Goal: Task Accomplishment & Management: Complete application form

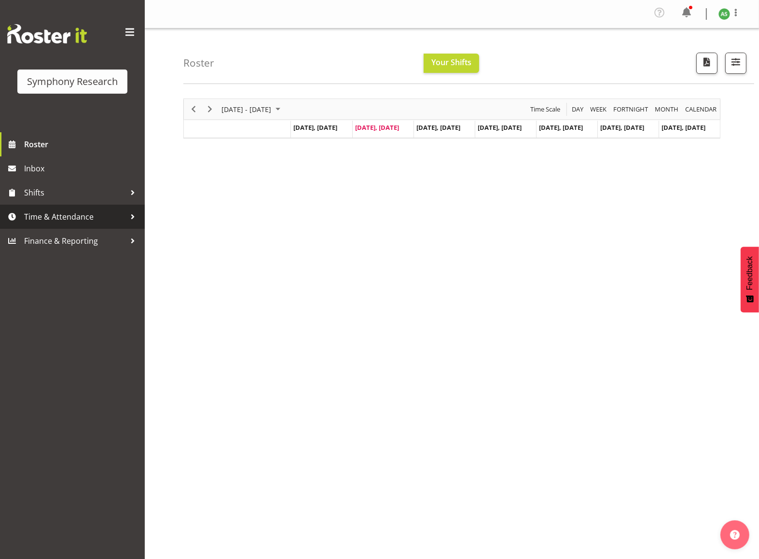
click at [92, 211] on span "Time & Attendance" at bounding box center [74, 216] width 101 height 14
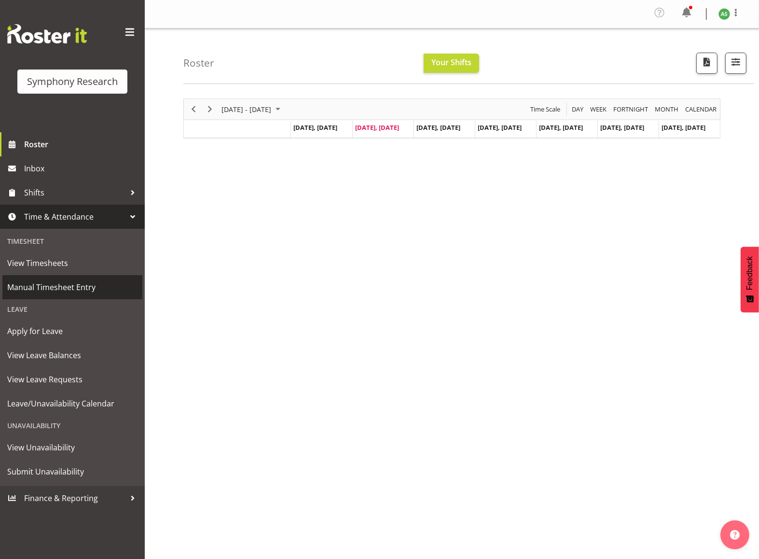
click at [82, 284] on span "Manual Timesheet Entry" at bounding box center [72, 287] width 130 height 14
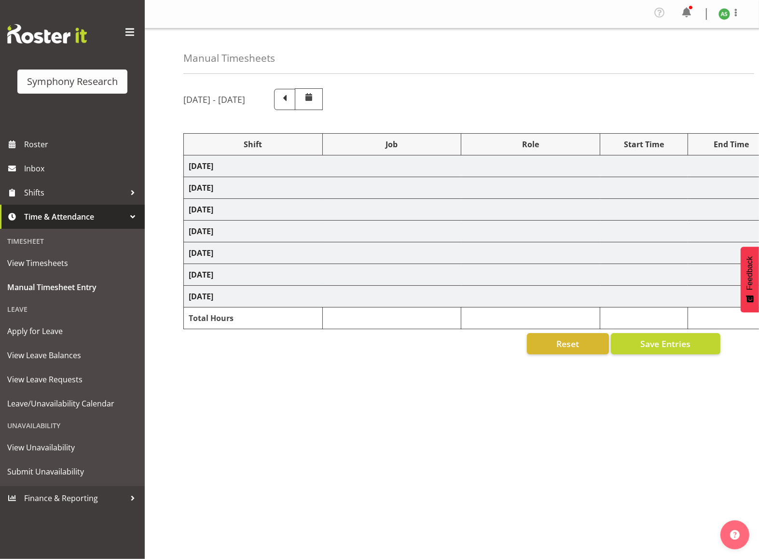
select select "26078"
select select "10576"
select select "47"
select select "26078"
select select "10587"
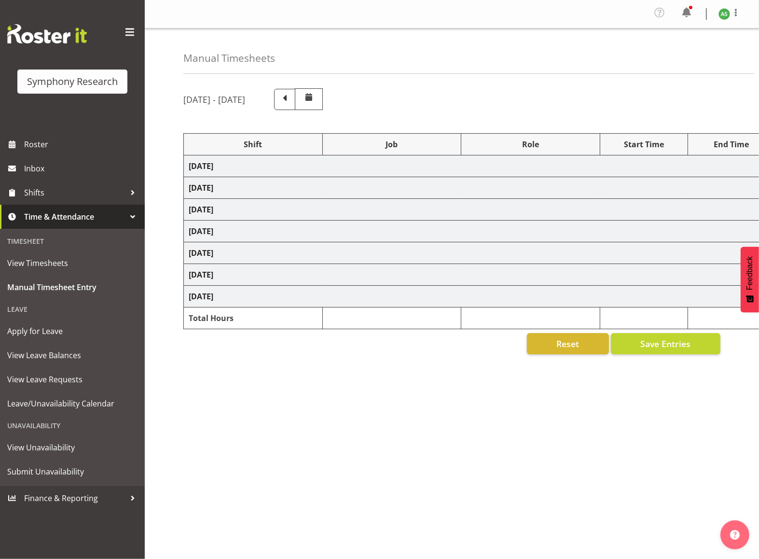
select select "26078"
select select "10587"
select select "47"
select select "26078"
select select "10576"
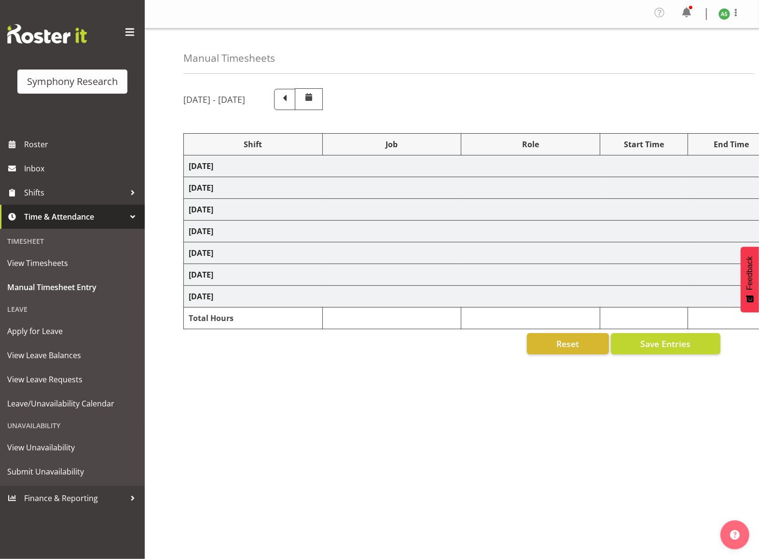
select select "47"
select select "56692"
select select "10499"
select select "47"
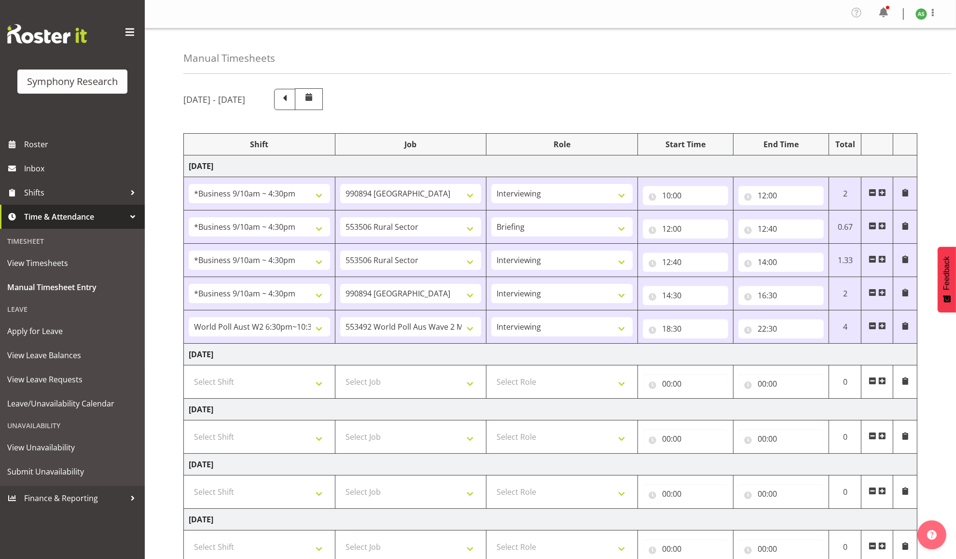
click at [759, 383] on span at bounding box center [883, 381] width 8 height 8
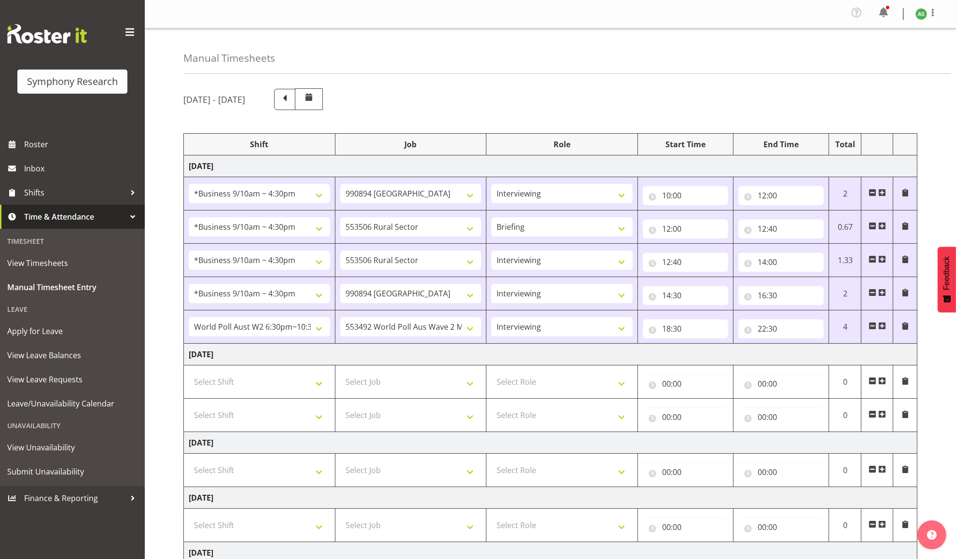
click at [759, 383] on span at bounding box center [883, 381] width 8 height 8
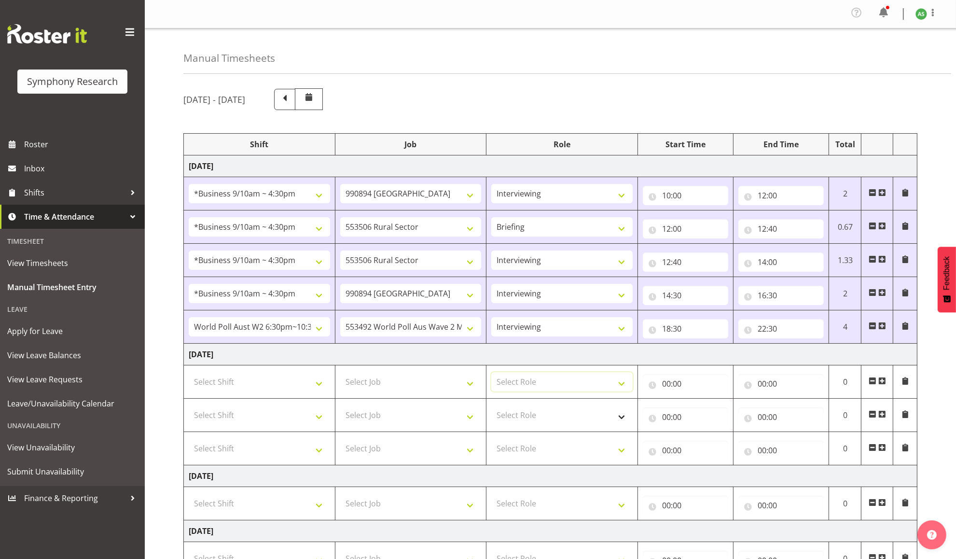
drag, startPoint x: 549, startPoint y: 388, endPoint x: 554, endPoint y: 421, distance: 33.7
click at [554, 421] on tbody "[DATE] !!Weekend Residential (Roster IT Shift Label) *Business 9/10am ~ 4:30pm …" at bounding box center [551, 458] width 734 height 607
select select "47"
click at [491, 374] on select "Select Role Briefing Interviewing" at bounding box center [561, 381] width 141 height 19
click at [554, 421] on select "Select Role Briefing Interviewing" at bounding box center [561, 414] width 141 height 19
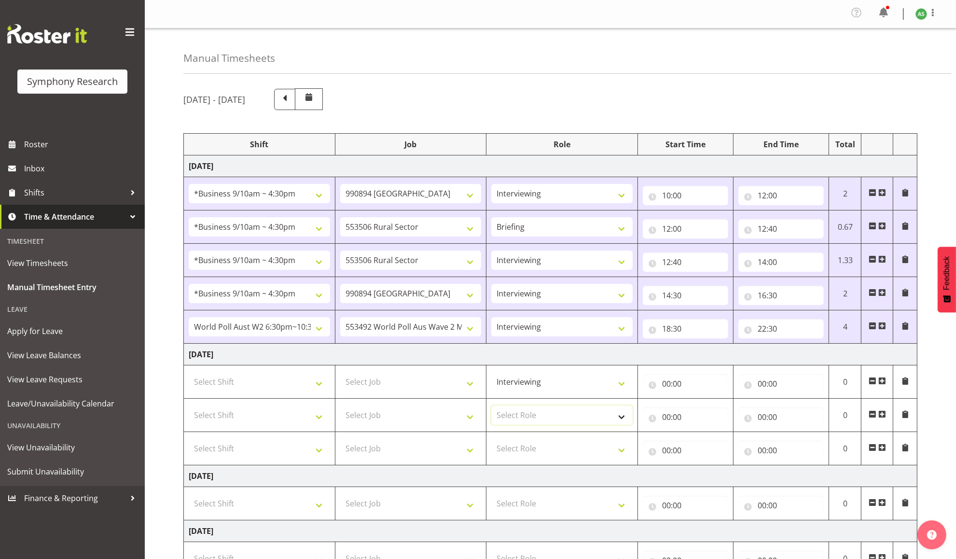
click at [555, 416] on select "Select Role Briefing Interviewing" at bounding box center [561, 414] width 141 height 19
click at [566, 462] on td "Select Role Briefing Interviewing" at bounding box center [563, 448] width 152 height 33
click at [568, 456] on select "Select Role Briefing Interviewing" at bounding box center [561, 448] width 141 height 19
select select "47"
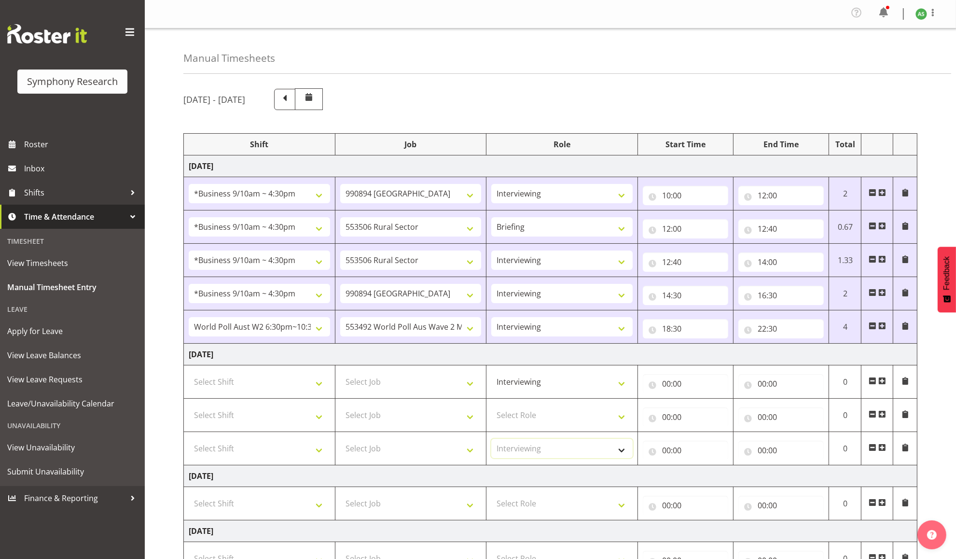
click at [491, 441] on select "Select Role Briefing Interviewing" at bounding box center [561, 448] width 141 height 19
click at [566, 422] on select "Select Role Briefing Interviewing" at bounding box center [561, 414] width 141 height 19
select select "47"
click at [491, 407] on select "Select Role Briefing Interviewing" at bounding box center [561, 414] width 141 height 19
click at [294, 387] on select "Select Shift !!Weekend Residential (Roster IT Shift Label) *Business 9/10am ~ 4…" at bounding box center [259, 381] width 141 height 19
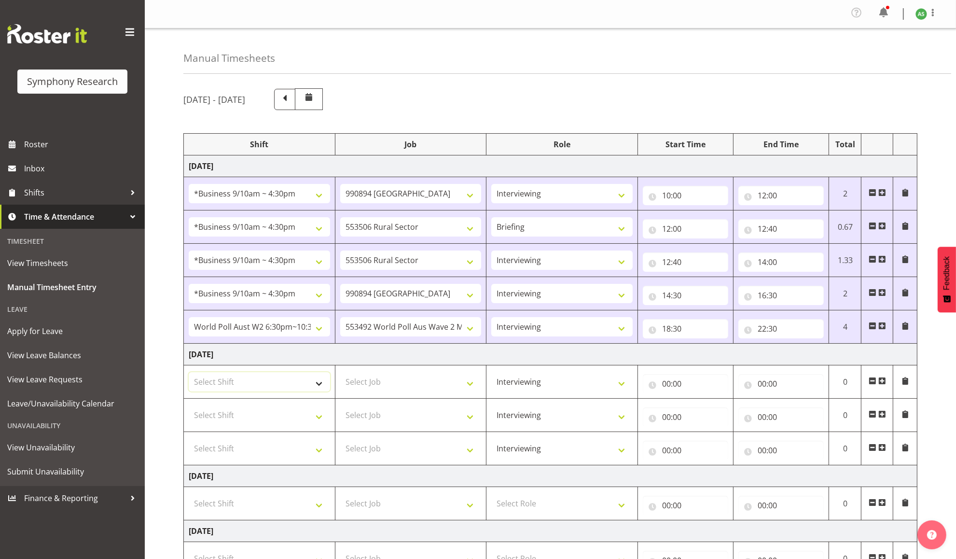
select select "26078"
click at [189, 374] on select "Select Shift !!Weekend Residential (Roster IT Shift Label) *Business 9/10am ~ 4…" at bounding box center [259, 381] width 141 height 19
click at [274, 418] on select "Select Shift !!Weekend Residential (Roster IT Shift Label) *Business 9/10am ~ 4…" at bounding box center [259, 414] width 141 height 19
select select "26078"
click at [189, 407] on select "Select Shift !!Weekend Residential (Roster IT Shift Label) *Business 9/10am ~ 4…" at bounding box center [259, 414] width 141 height 19
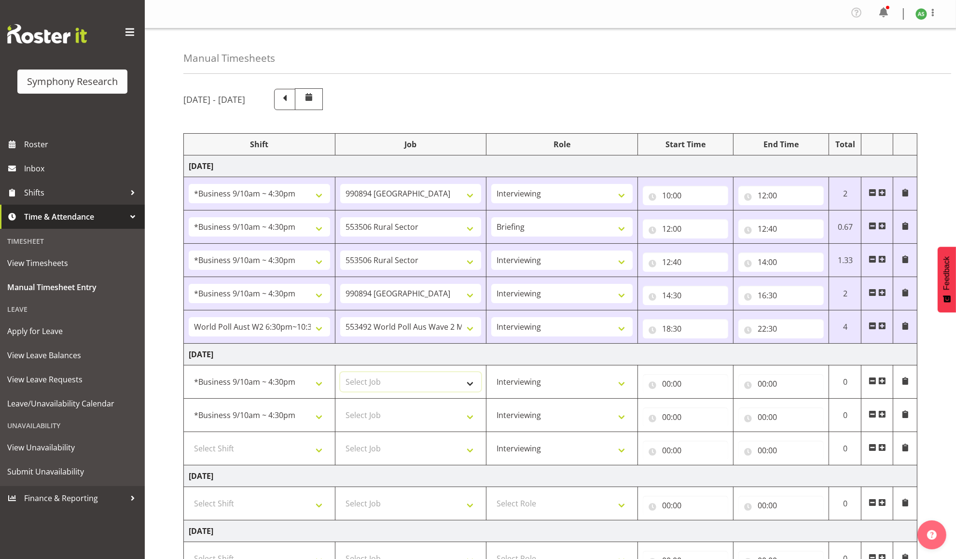
click at [406, 381] on select "Select Job 550060 IF Admin 553492 World Poll Aus Wave 2 Main 2025 553493 World …" at bounding box center [410, 381] width 141 height 19
select select "10576"
click at [340, 374] on select "Select Job 550060 IF Admin 553492 World Poll Aus Wave 2 Main 2025 553493 World …" at bounding box center [410, 381] width 141 height 19
click at [665, 388] on input "00:00" at bounding box center [685, 383] width 85 height 19
click at [711, 409] on select "00 01 02 03 04 05 06 07 08 09 10 11 12 13 14 15 16 17 18 19 20 21 22 23" at bounding box center [709, 408] width 22 height 19
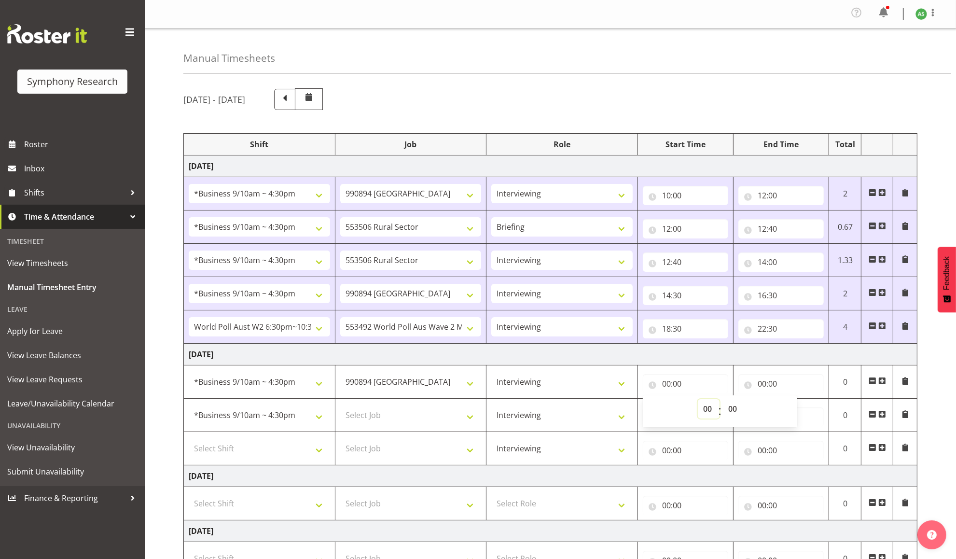
select select "10"
click at [698, 401] on select "00 01 02 03 04 05 06 07 08 09 10 11 12 13 14 15 16 17 18 19 20 21 22 23" at bounding box center [709, 408] width 22 height 19
type input "10:00"
click at [759, 384] on input "00:00" at bounding box center [781, 383] width 85 height 19
click at [759, 405] on select "00 01 02 03 04 05 06 07 08 09 10 11 12 13 14 15 16 17 18 19 20 21 22 23" at bounding box center [805, 408] width 22 height 19
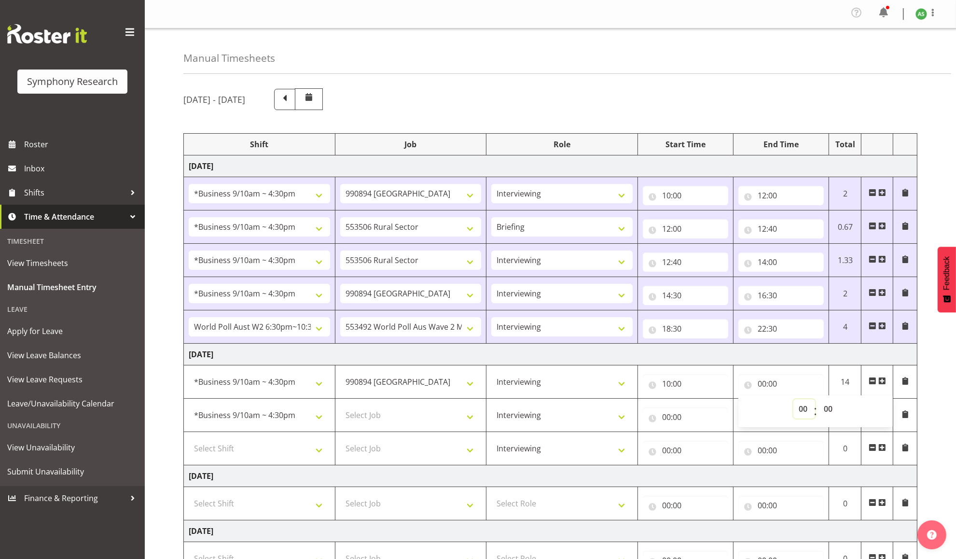
select select "13"
click at [759, 401] on select "00 01 02 03 04 05 06 07 08 09 10 11 12 13 14 15 16 17 18 19 20 21 22 23" at bounding box center [805, 408] width 22 height 19
type input "13:00"
click at [431, 413] on select "Select Job 550060 IF Admin 553492 World Poll Aus Wave 2 Main 2025 553493 World …" at bounding box center [410, 414] width 141 height 19
select select "10576"
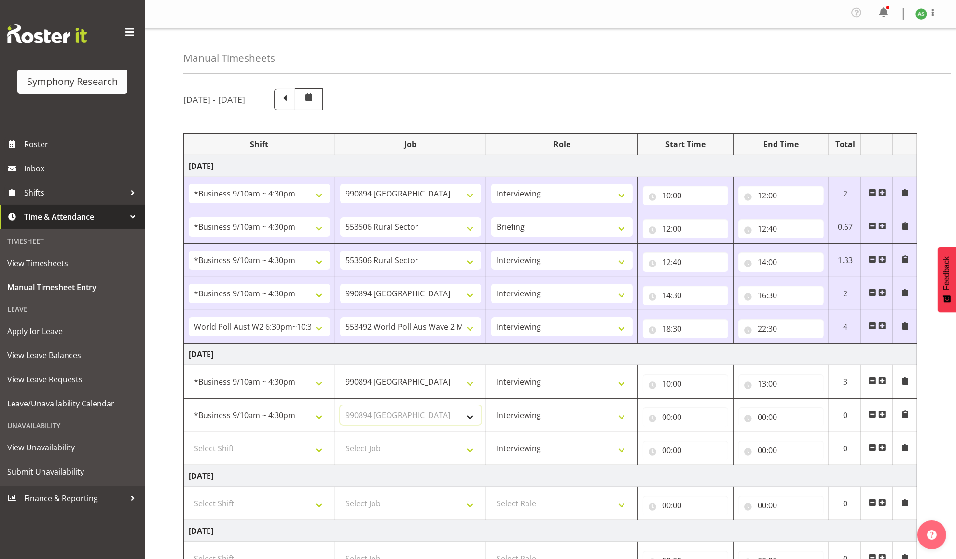
click at [340, 407] on select "Select Job 550060 IF Admin 553492 World Poll Aus Wave 2 Main 2025 553493 World …" at bounding box center [410, 414] width 141 height 19
click at [665, 419] on input "00:00" at bounding box center [685, 416] width 85 height 19
click at [705, 442] on select "00 01 02 03 04 05 06 07 08 09 10 11 12 13 14 15 16 17 18 19 20 21 22 23" at bounding box center [709, 441] width 22 height 19
select select "13"
click at [698, 434] on select "00 01 02 03 04 05 06 07 08 09 10 11 12 13 14 15 16 17 18 19 20 21 22 23" at bounding box center [709, 441] width 22 height 19
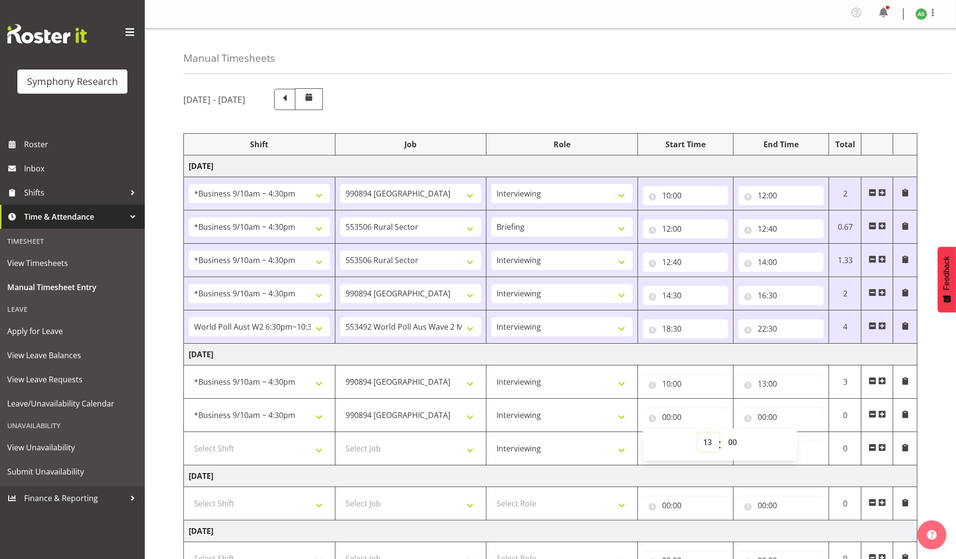
type input "13:00"
click at [677, 418] on input "13:00" at bounding box center [685, 416] width 85 height 19
click at [731, 442] on select "00 01 02 03 04 05 06 07 08 09 10 11 12 13 14 15 16 17 18 19 20 21 22 23 24 25 2…" at bounding box center [734, 441] width 22 height 19
select select "30"
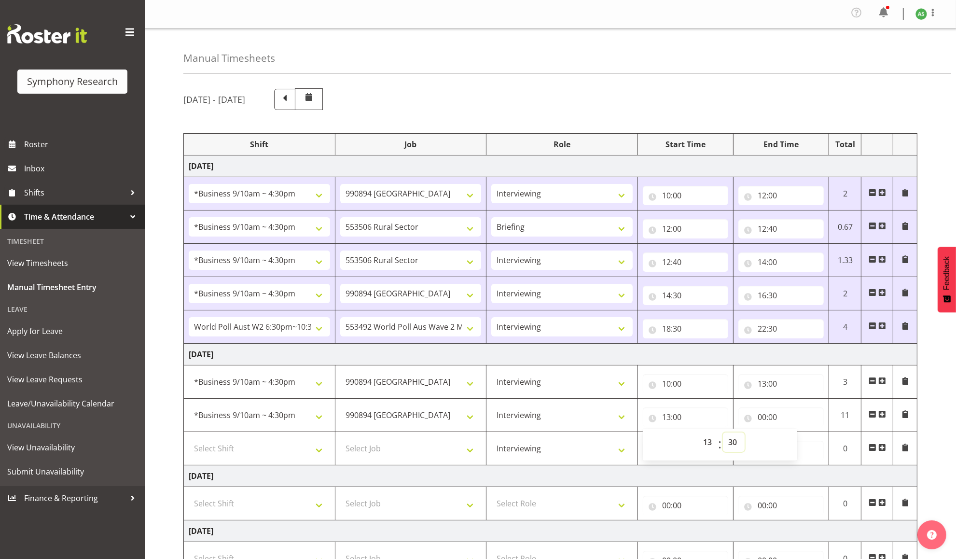
click at [723, 434] on select "00 01 02 03 04 05 06 07 08 09 10 11 12 13 14 15 16 17 18 19 20 21 22 23 24 25 2…" at bounding box center [734, 441] width 22 height 19
type input "13:30"
click at [758, 419] on input "00:00" at bounding box center [781, 416] width 85 height 19
click at [759, 443] on select "00 01 02 03 04 05 06 07 08 09 10 11 12 13 14 15 16 17 18 19 20 21 22 23" at bounding box center [805, 441] width 22 height 19
select select "16"
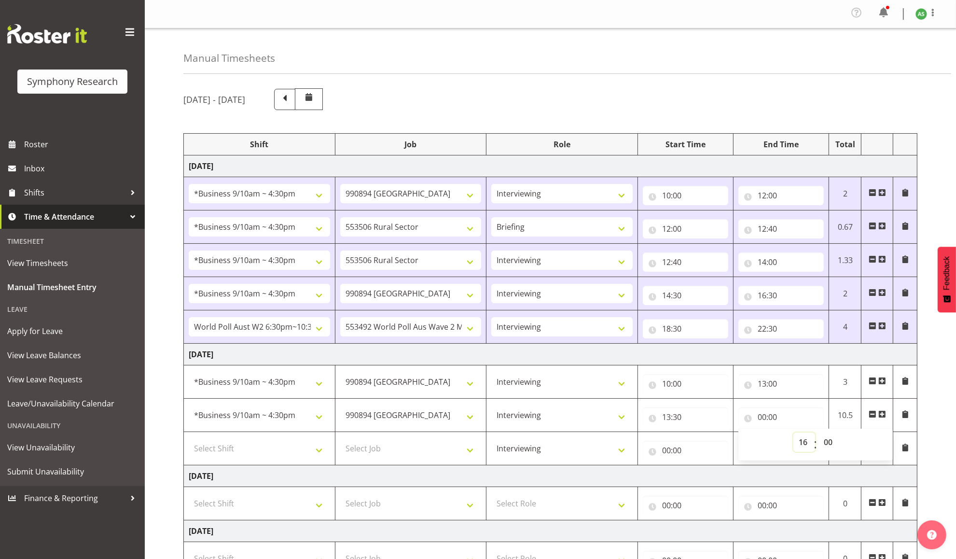
click at [759, 434] on select "00 01 02 03 04 05 06 07 08 09 10 11 12 13 14 15 16 17 18 19 20 21 22 23" at bounding box center [805, 441] width 22 height 19
type input "16:00"
click at [437, 456] on select "Select Job 550060 IF Admin 553492 World Poll Aus Wave 2 Main 2025 553493 World …" at bounding box center [410, 448] width 141 height 19
select select "10499"
click at [340, 441] on select "Select Job 550060 IF Admin 553492 World Poll Aus Wave 2 Main 2025 553493 World …" at bounding box center [410, 448] width 141 height 19
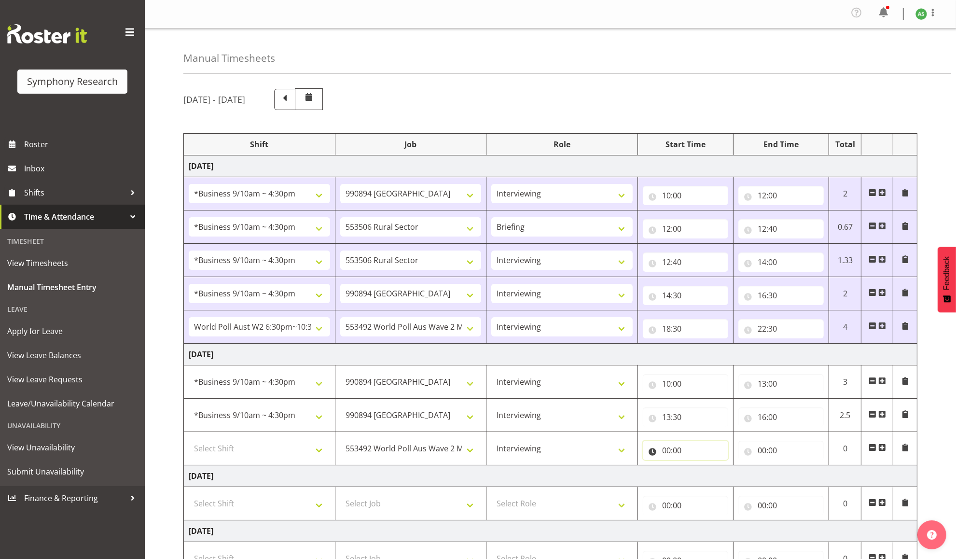
click at [665, 457] on input "00:00" at bounding box center [685, 450] width 85 height 19
click at [709, 479] on select "00 01 02 03 04 05 06 07 08 09 10 11 12 13 14 15 16 17 18 19 20 21 22 23" at bounding box center [709, 475] width 22 height 19
select select "18"
click at [698, 468] on select "00 01 02 03 04 05 06 07 08 09 10 11 12 13 14 15 16 17 18 19 20 21 22 23" at bounding box center [709, 475] width 22 height 19
type input "18:00"
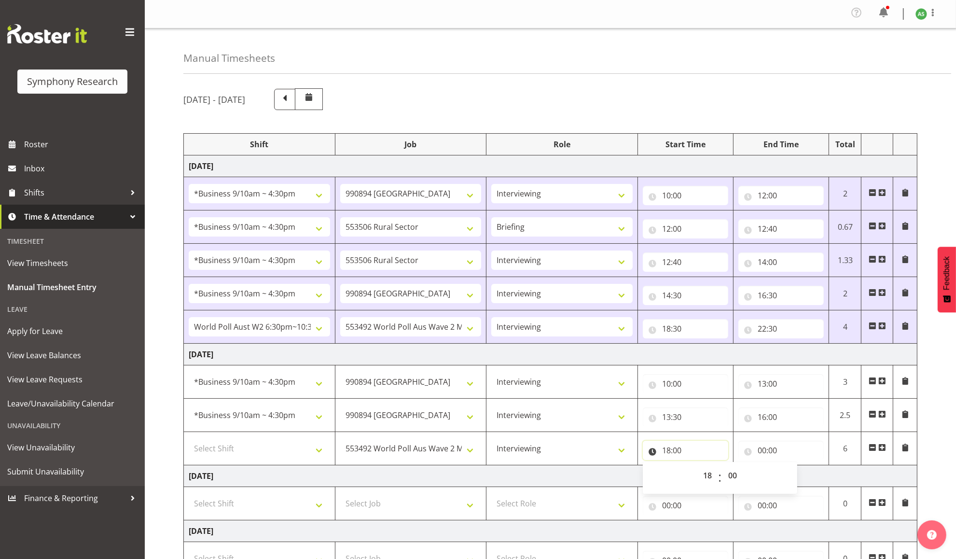
click at [680, 453] on input "18:00" at bounding box center [685, 450] width 85 height 19
click at [729, 473] on select "00 01 02 03 04 05 06 07 08 09 10 11 12 13 14 15 16 17 18 19 20 21 22 23 24 25 2…" at bounding box center [734, 475] width 22 height 19
select select "30"
click at [723, 468] on select "00 01 02 03 04 05 06 07 08 09 10 11 12 13 14 15 16 17 18 19 20 21 22 23 24 25 2…" at bounding box center [734, 475] width 22 height 19
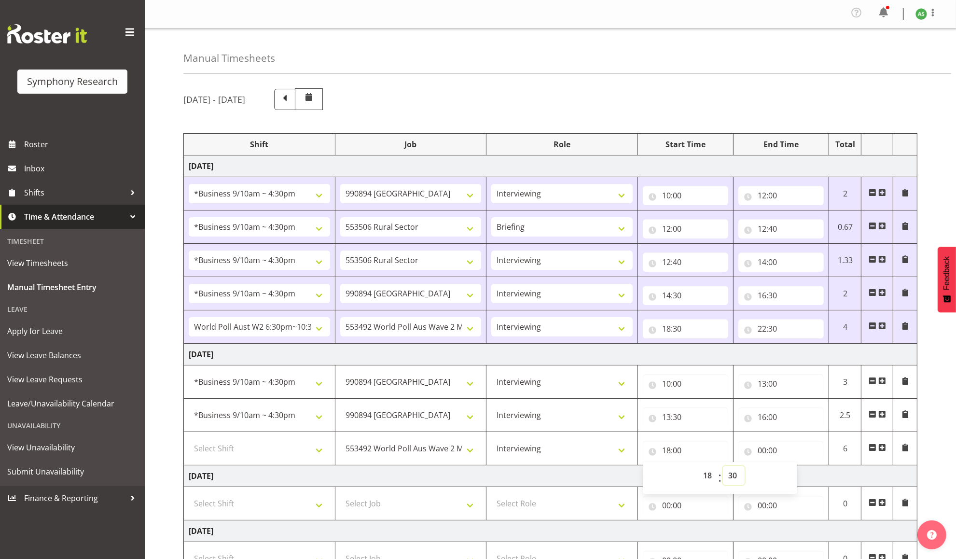
type input "18:30"
click at [759, 452] on input "00:00" at bounding box center [781, 450] width 85 height 19
click at [759, 480] on select "00 01 02 03 04 05 06 07 08 09 10 11 12 13 14 15 16 17 18 19 20 21 22 23" at bounding box center [805, 475] width 22 height 19
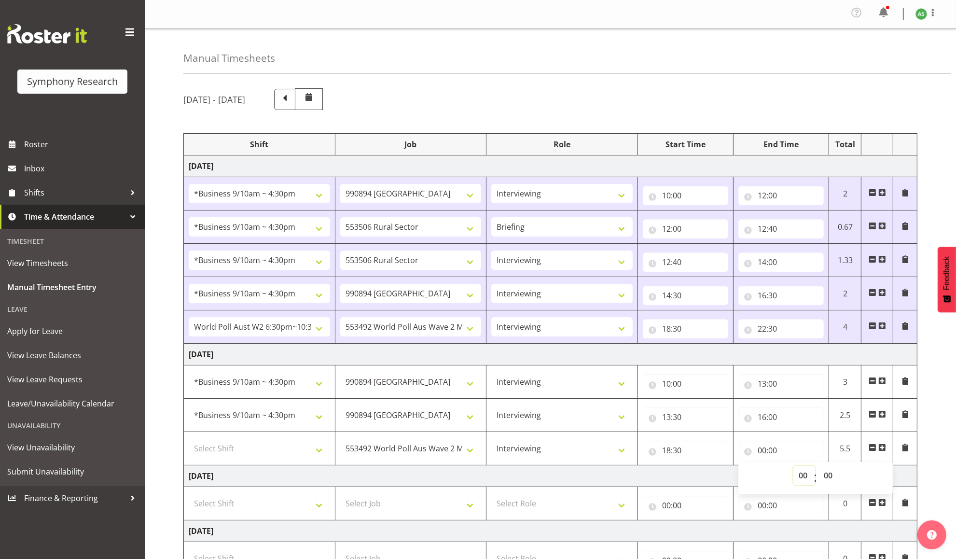
select select "22"
click at [759, 468] on select "00 01 02 03 04 05 06 07 08 09 10 11 12 13 14 15 16 17 18 19 20 21 22 23" at bounding box center [805, 475] width 22 height 19
type input "22:00"
click at [759, 454] on input "22:00" at bounding box center [781, 450] width 85 height 19
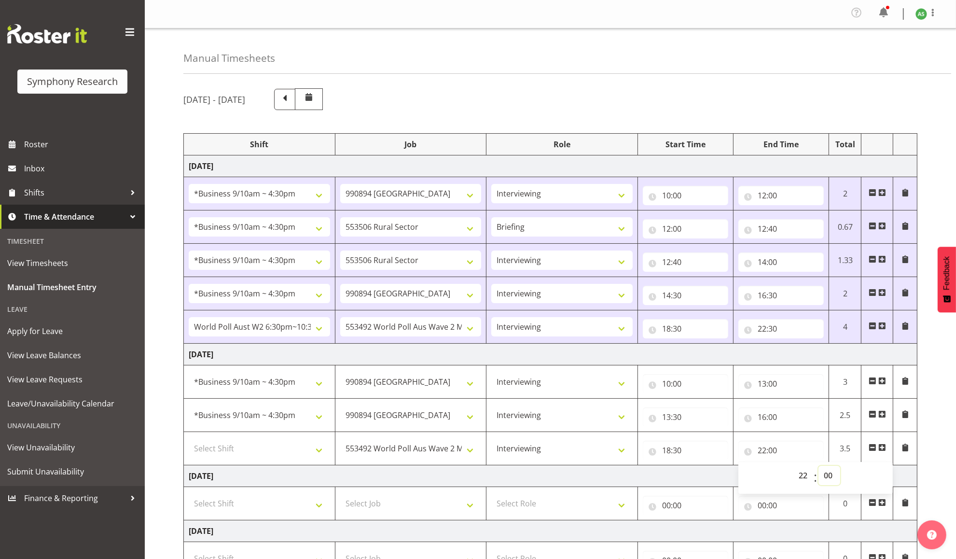
drag, startPoint x: 831, startPoint y: 477, endPoint x: 831, endPoint y: 470, distance: 6.8
click at [759, 477] on select "00 01 02 03 04 05 06 07 08 09 10 11 12 13 14 15 16 17 18 19 20 21 22 23 24 25 2…" at bounding box center [830, 475] width 22 height 19
select select "30"
click at [759, 468] on select "00 01 02 03 04 05 06 07 08 09 10 11 12 13 14 15 16 17 18 19 20 21 22 23 24 25 2…" at bounding box center [830, 475] width 22 height 19
type input "22:30"
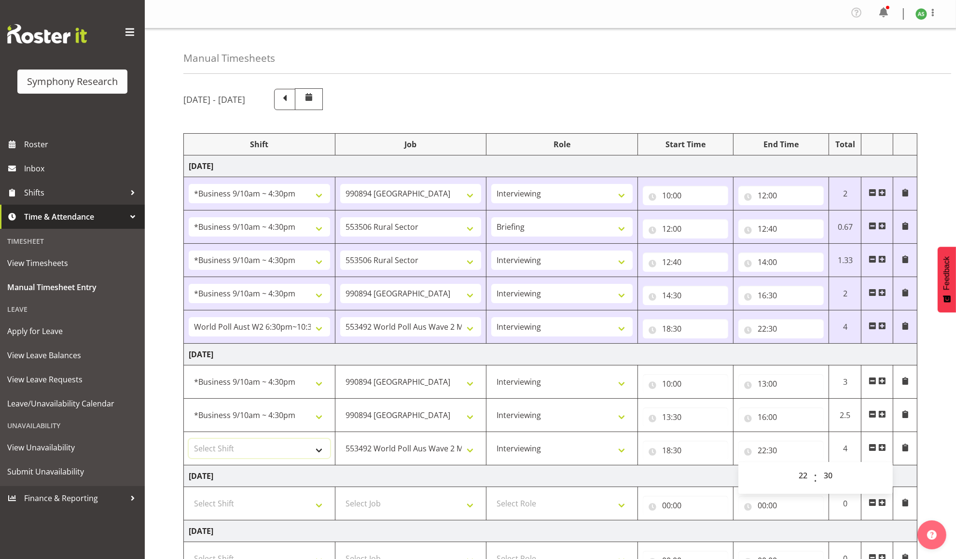
click at [323, 453] on select "Select Shift !!Weekend Residential (Roster IT Shift Label) *Business 9/10am ~ 4…" at bounding box center [259, 448] width 141 height 19
click at [403, 362] on td "[DATE]" at bounding box center [551, 355] width 734 height 22
click at [297, 450] on select "Select Shift !!Weekend Residential (Roster IT Shift Label) *Business 9/10am ~ 4…" at bounding box center [259, 448] width 141 height 19
select select "56692"
click at [189, 441] on select "Select Shift !!Weekend Residential (Roster IT Shift Label) *Business 9/10am ~ 4…" at bounding box center [259, 448] width 141 height 19
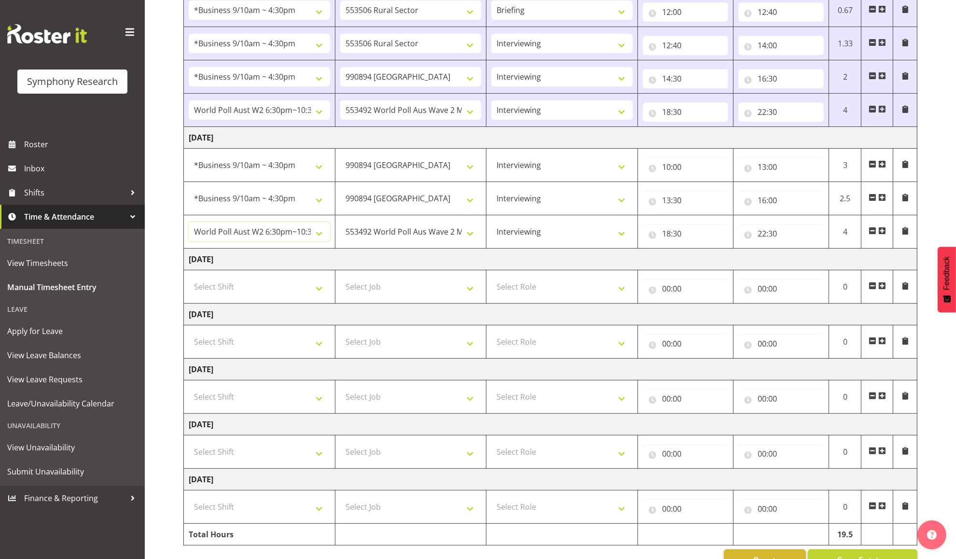
scroll to position [250, 0]
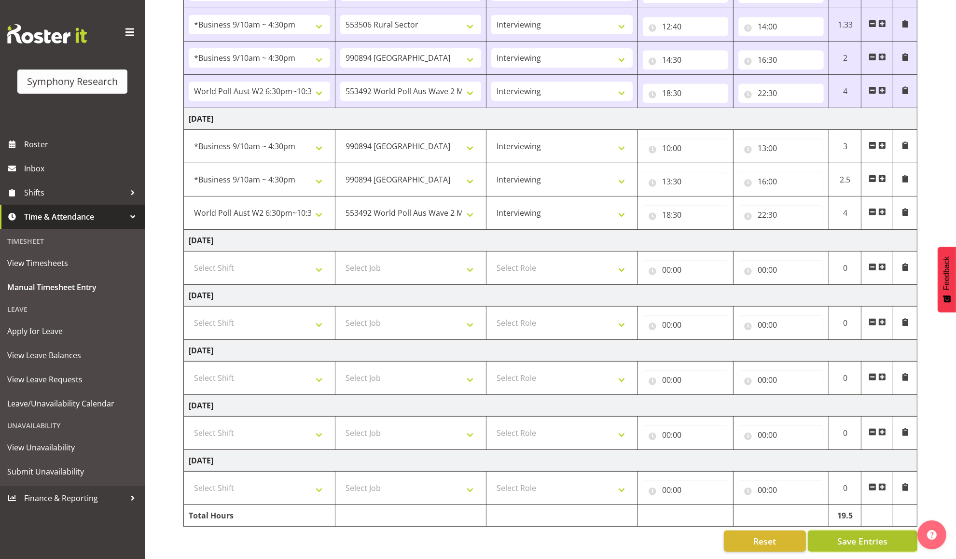
click at [759, 535] on span "Save Entries" at bounding box center [862, 541] width 50 height 13
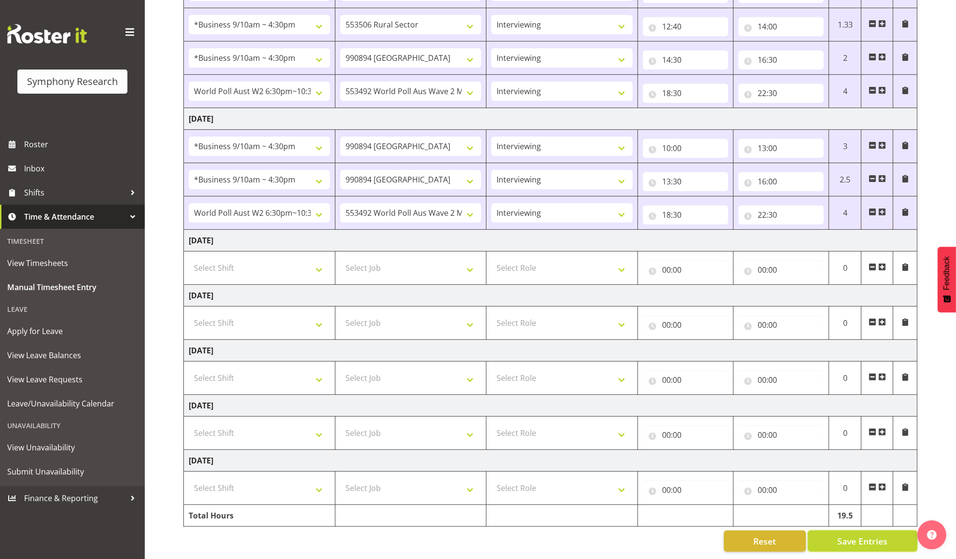
scroll to position [178, 0]
